Goal: Task Accomplishment & Management: Use online tool/utility

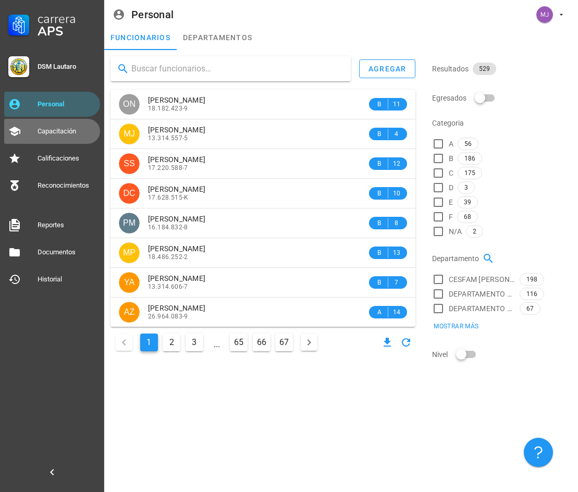
click at [51, 132] on div "Capacitación" at bounding box center [67, 131] width 58 height 8
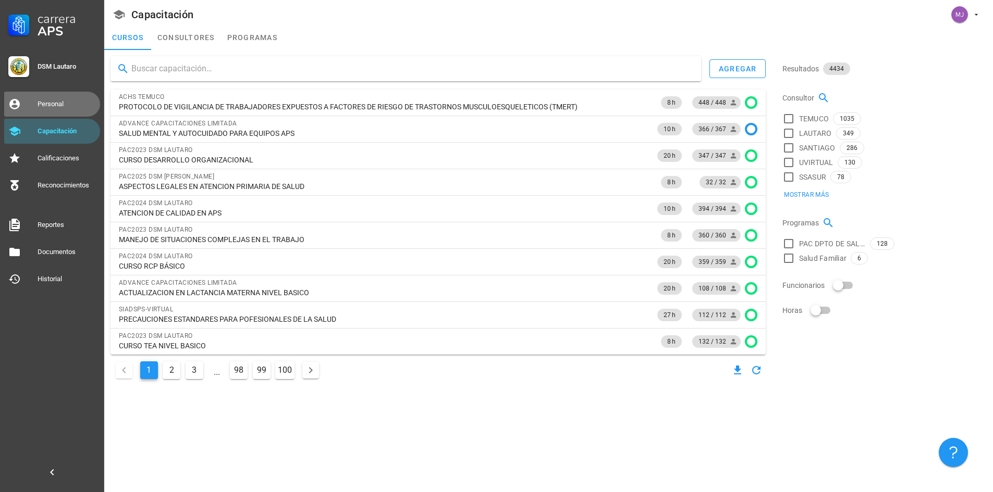
click at [55, 104] on div "Personal" at bounding box center [67, 104] width 58 height 8
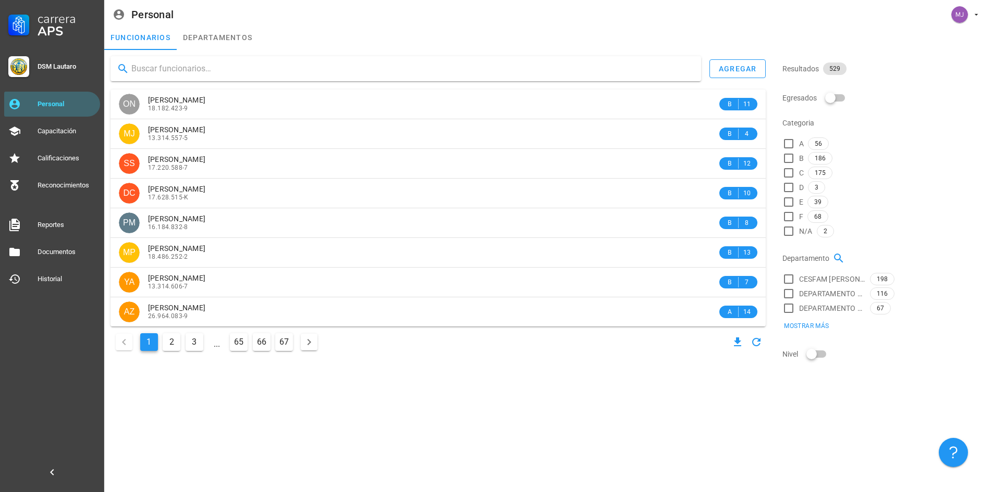
click at [214, 66] on input "text" at bounding box center [411, 68] width 561 height 17
type input "[PERSON_NAME]"
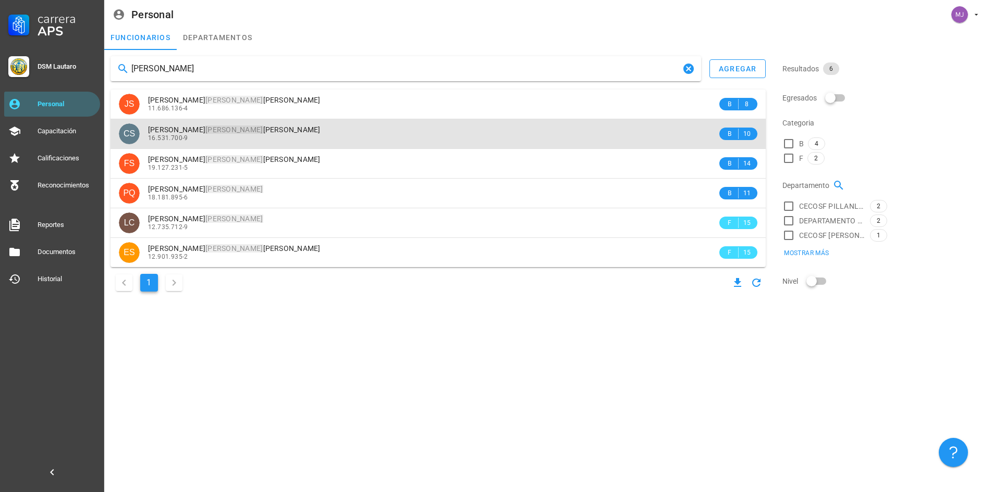
click at [270, 130] on span "[PERSON_NAME]" at bounding box center [234, 130] width 172 height 8
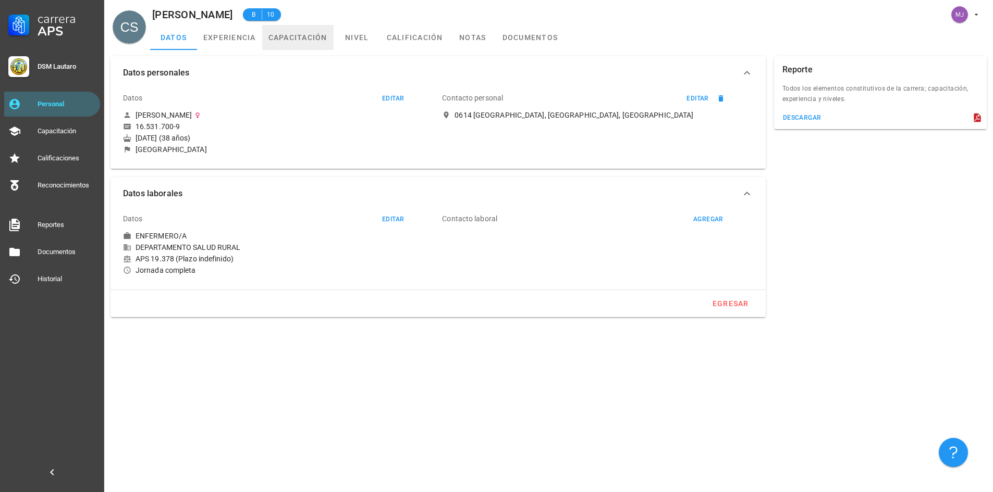
click at [301, 35] on link "capacitación" at bounding box center [297, 37] width 71 height 25
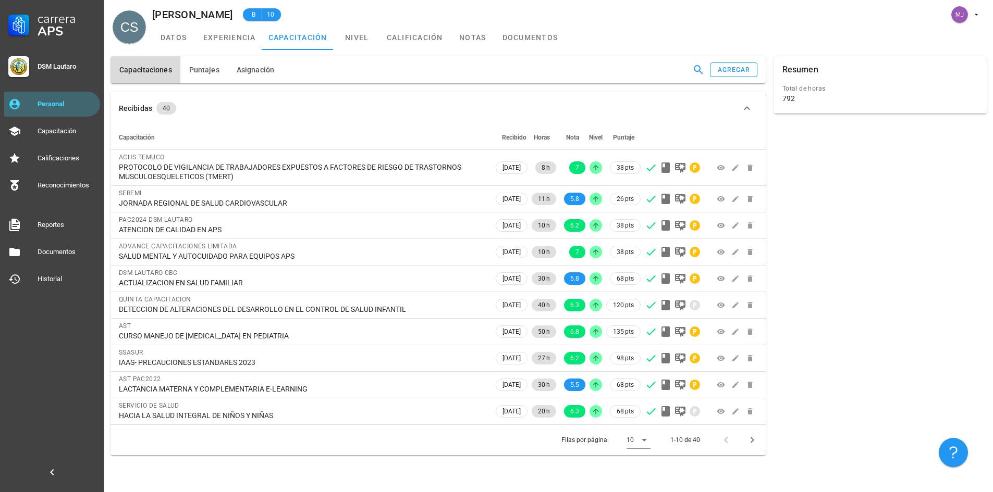
click at [151, 71] on span "Capacitaciones" at bounding box center [145, 70] width 53 height 8
click at [198, 66] on span "Puntajes" at bounding box center [204, 70] width 31 height 8
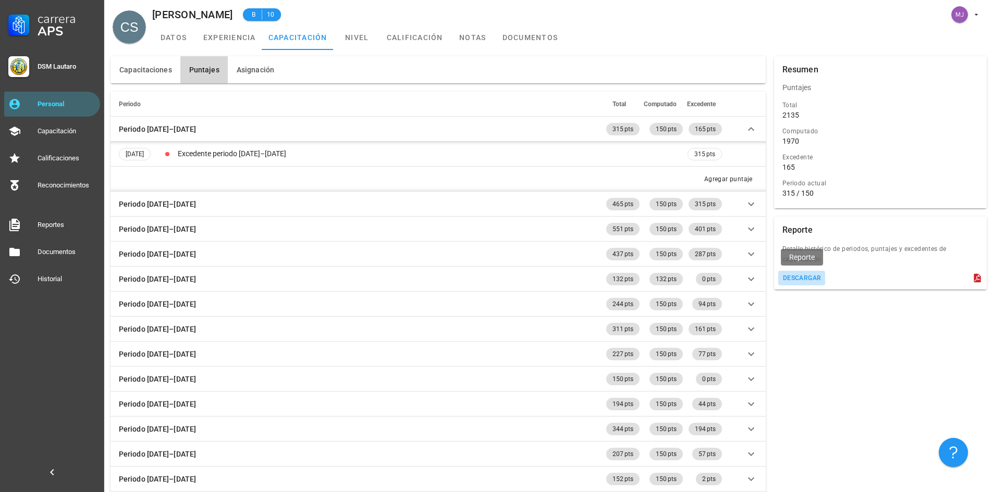
click at [577, 279] on div "descargar" at bounding box center [801, 278] width 39 height 7
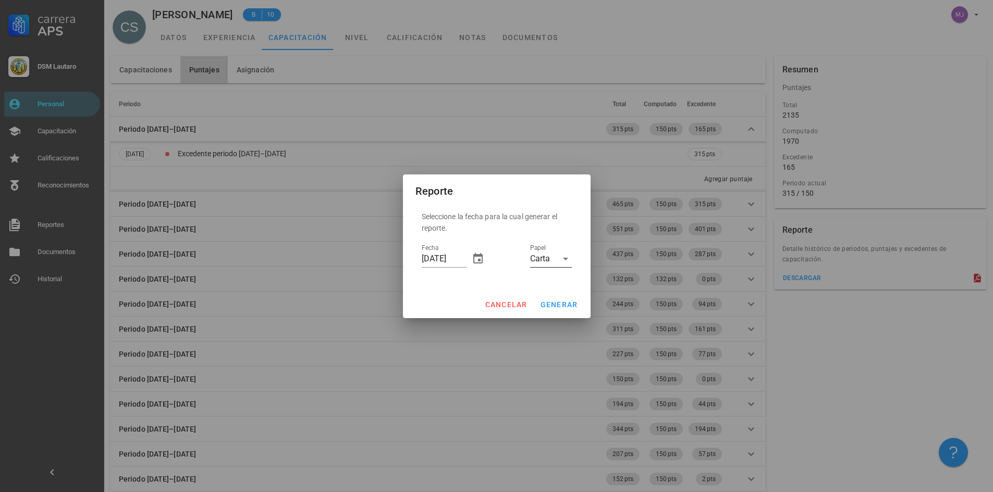
click at [549, 262] on div "Carta" at bounding box center [540, 258] width 20 height 9
click at [554, 289] on div "Oficio" at bounding box center [550, 292] width 25 height 10
click at [555, 263] on input "Papel" at bounding box center [555, 259] width 4 height 17
click at [558, 316] on div "Legal" at bounding box center [550, 317] width 25 height 10
click at [559, 300] on button "generar" at bounding box center [559, 304] width 46 height 19
